Goal: Information Seeking & Learning: Check status

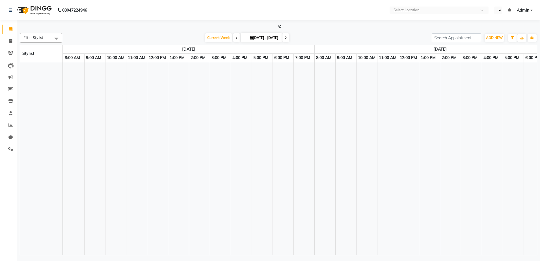
select select "en"
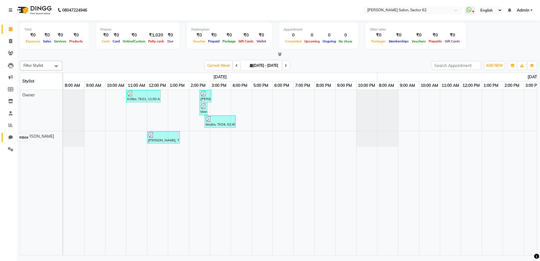
click at [10, 138] on icon at bounding box center [10, 137] width 4 height 4
select select "100"
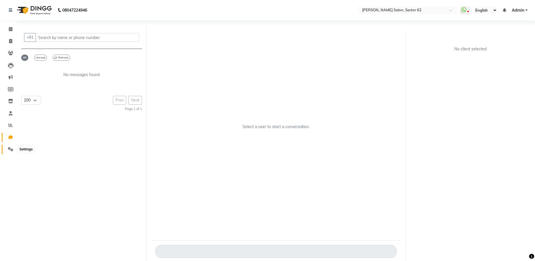
click at [10, 149] on icon at bounding box center [10, 149] width 5 height 4
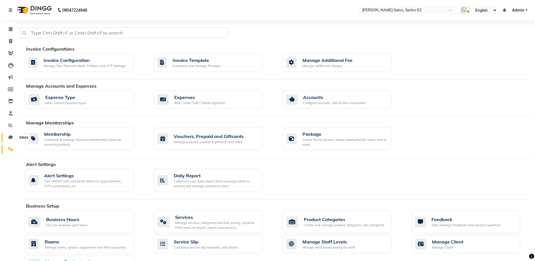
click at [9, 139] on span at bounding box center [11, 137] width 10 height 7
select select "100"
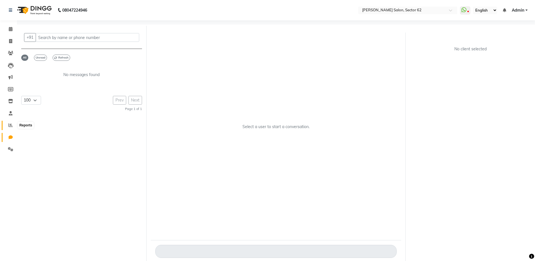
click at [11, 126] on icon at bounding box center [10, 125] width 4 height 4
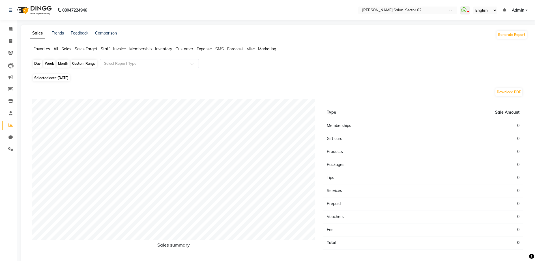
click at [36, 63] on div "Day" at bounding box center [37, 64] width 9 height 8
select select "9"
select select "2025"
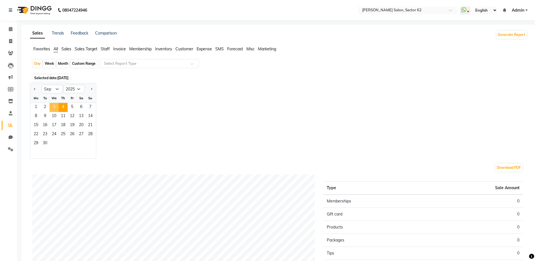
click at [53, 105] on span "3" at bounding box center [53, 107] width 9 height 9
